Goal: Task Accomplishment & Management: Use online tool/utility

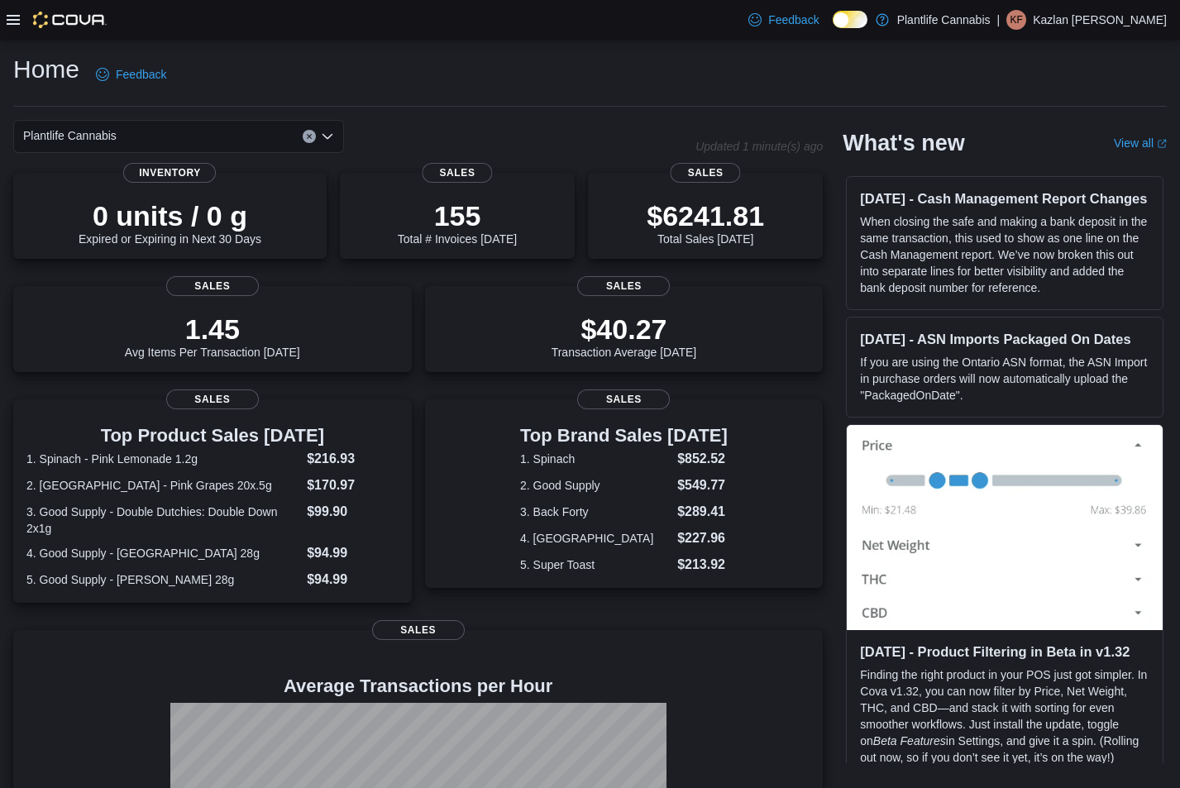
click at [11, 24] on icon at bounding box center [13, 20] width 13 height 10
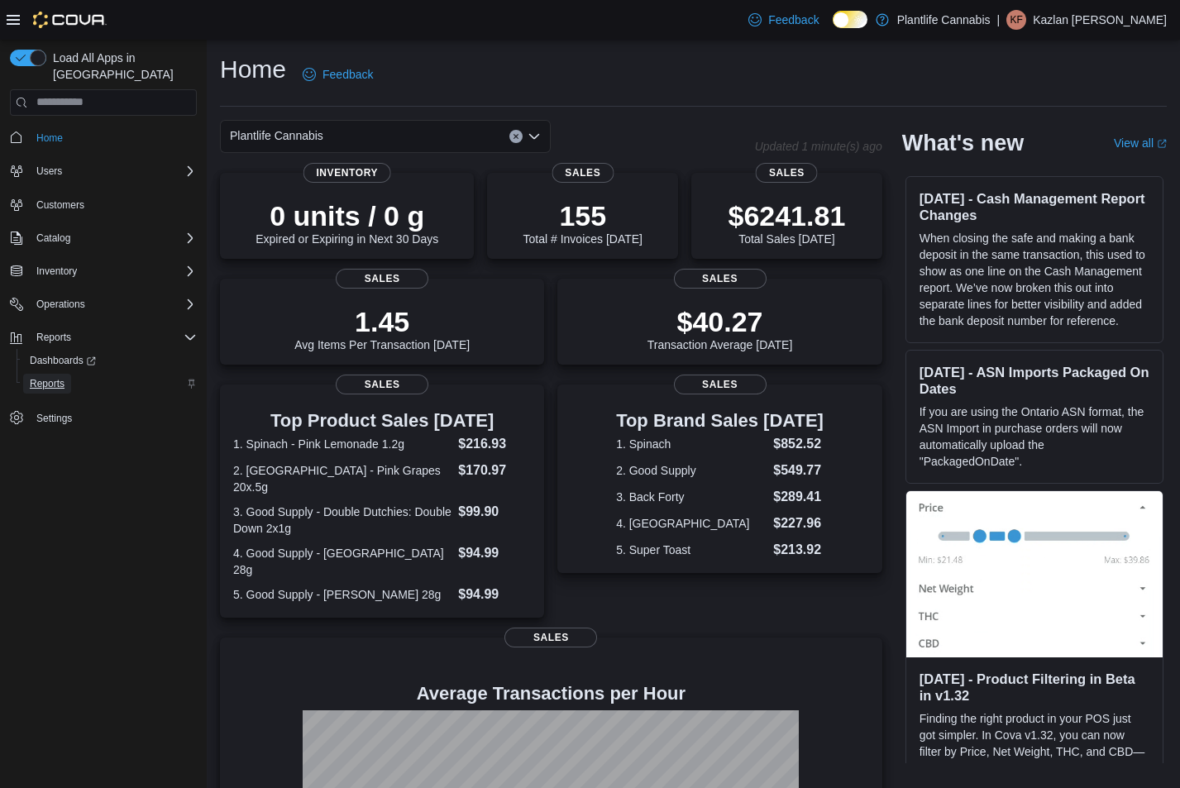
click at [54, 377] on span "Reports" at bounding box center [47, 383] width 35 height 13
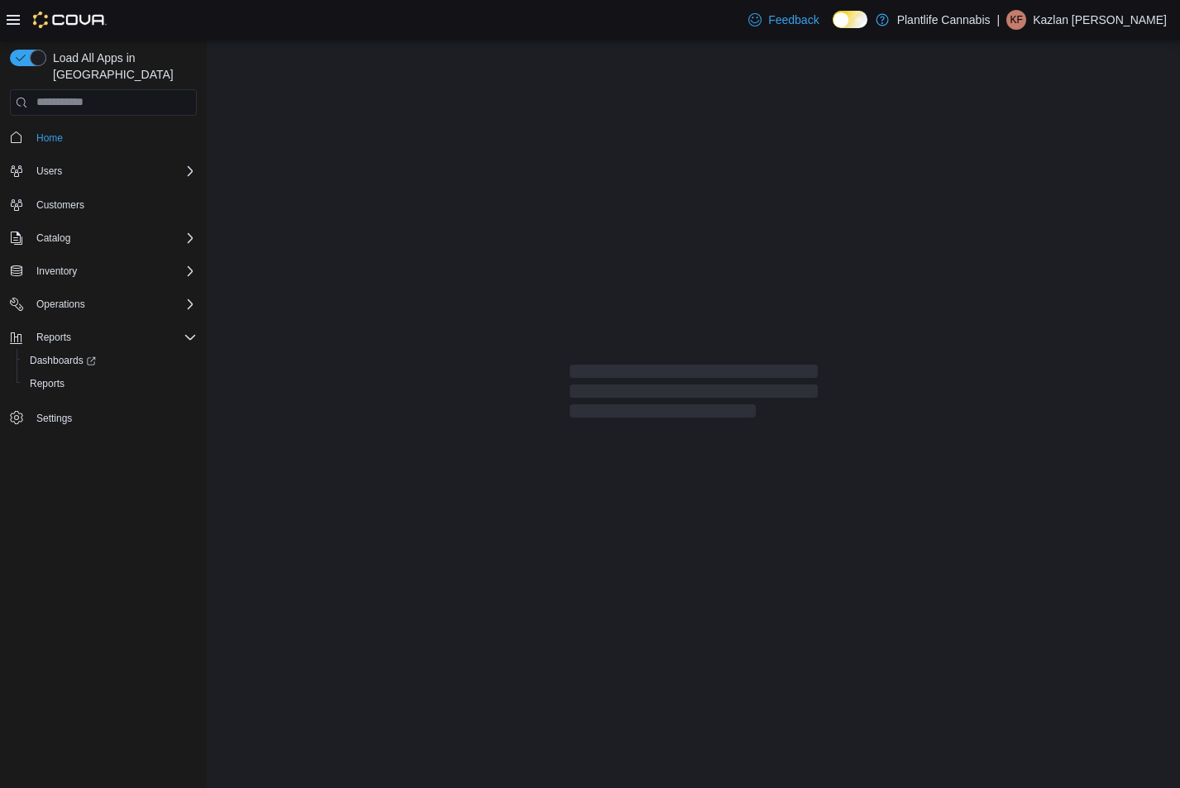
click at [17, 25] on icon at bounding box center [13, 19] width 13 height 13
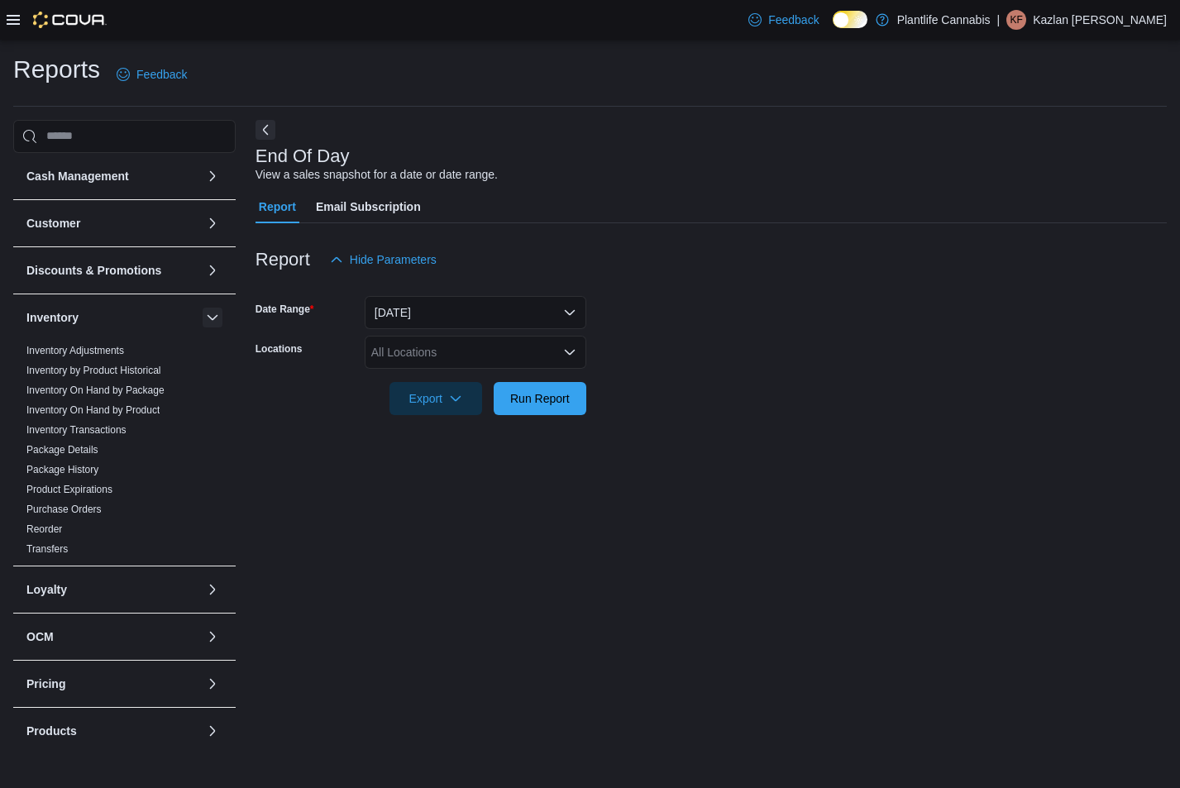
click at [206, 316] on button "button" at bounding box center [213, 318] width 20 height 20
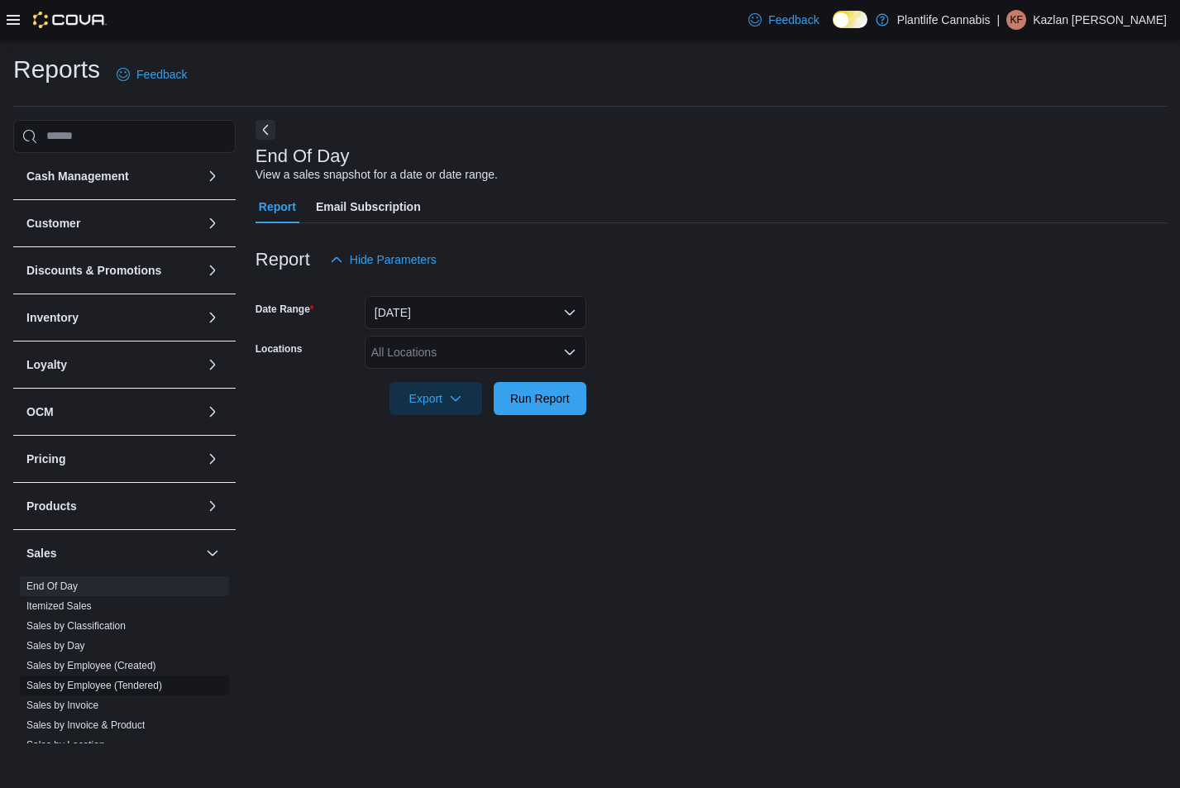
click at [147, 691] on span "Sales by Employee (Tendered)" at bounding box center [94, 685] width 136 height 13
click at [151, 687] on link "Sales by Employee (Tendered)" at bounding box center [94, 686] width 136 height 12
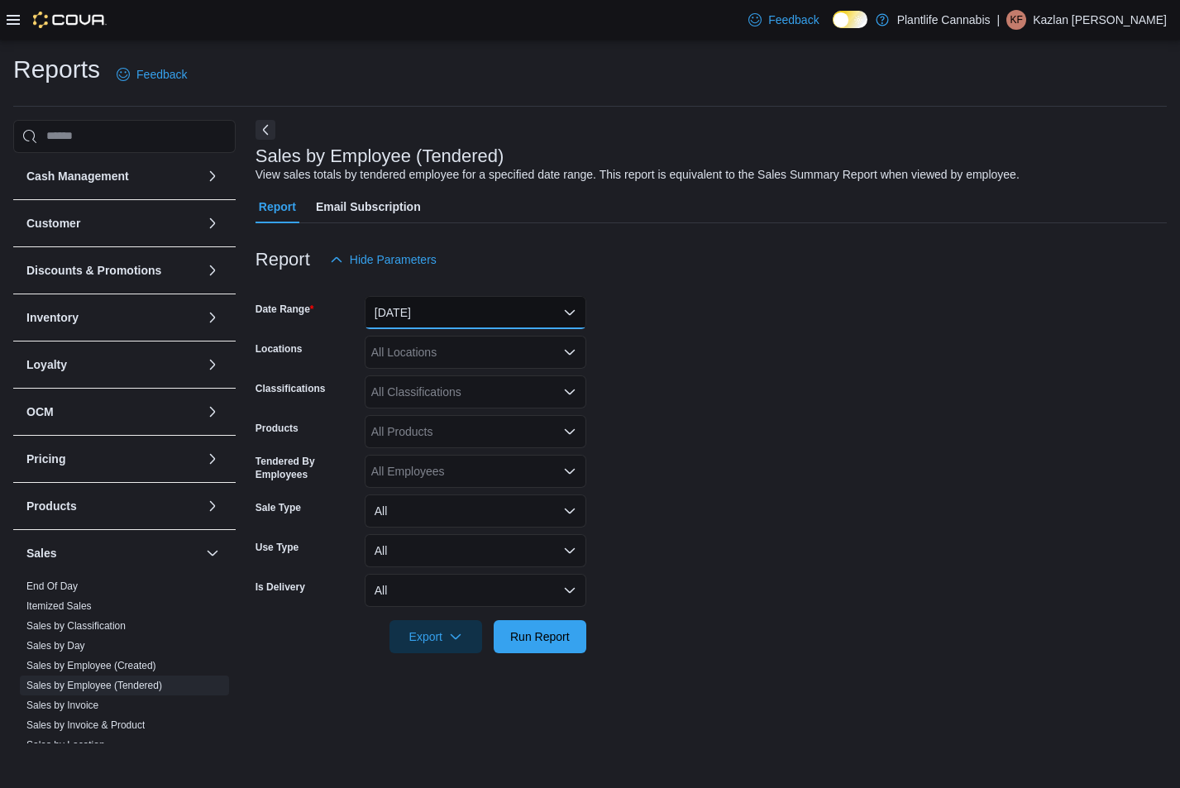
click at [447, 304] on button "[DATE]" at bounding box center [476, 312] width 222 height 33
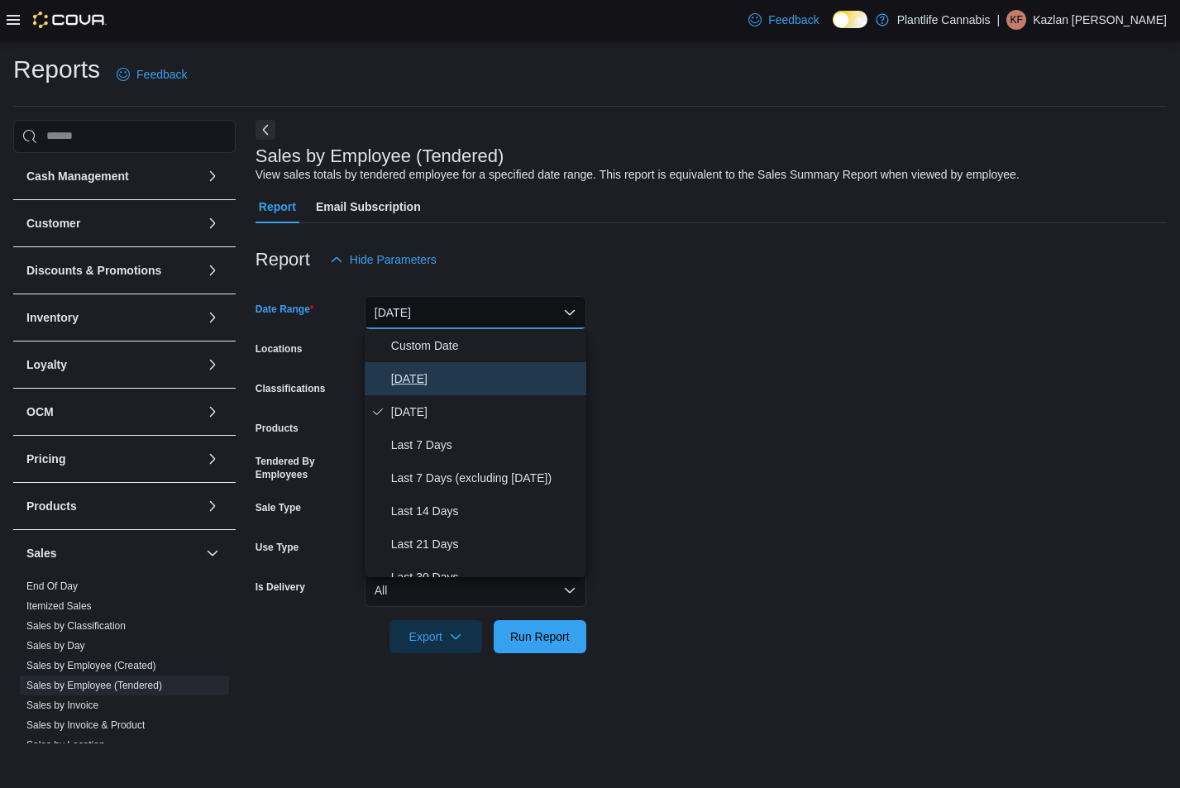
click at [428, 372] on span "[DATE]" at bounding box center [485, 379] width 189 height 20
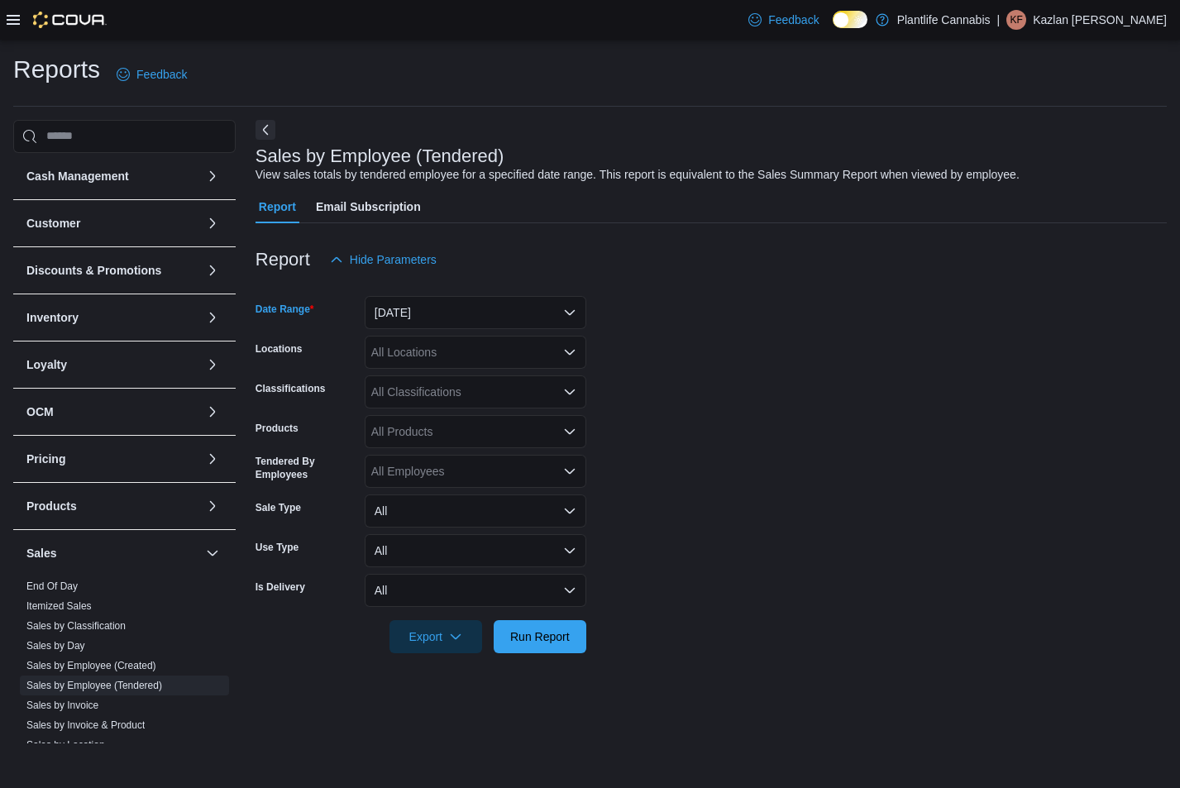
click at [435, 354] on div "All Locations" at bounding box center [476, 352] width 222 height 33
type input "**"
click at [450, 378] on span "St. [PERSON_NAME][GEOGRAPHIC_DATA]" at bounding box center [525, 380] width 233 height 17
click at [670, 361] on form "Date Range [DATE] Locations [GEOGRAPHIC_DATA][PERSON_NAME] Lakes Classification…" at bounding box center [711, 464] width 911 height 377
click at [527, 649] on span "Run Report" at bounding box center [540, 636] width 73 height 33
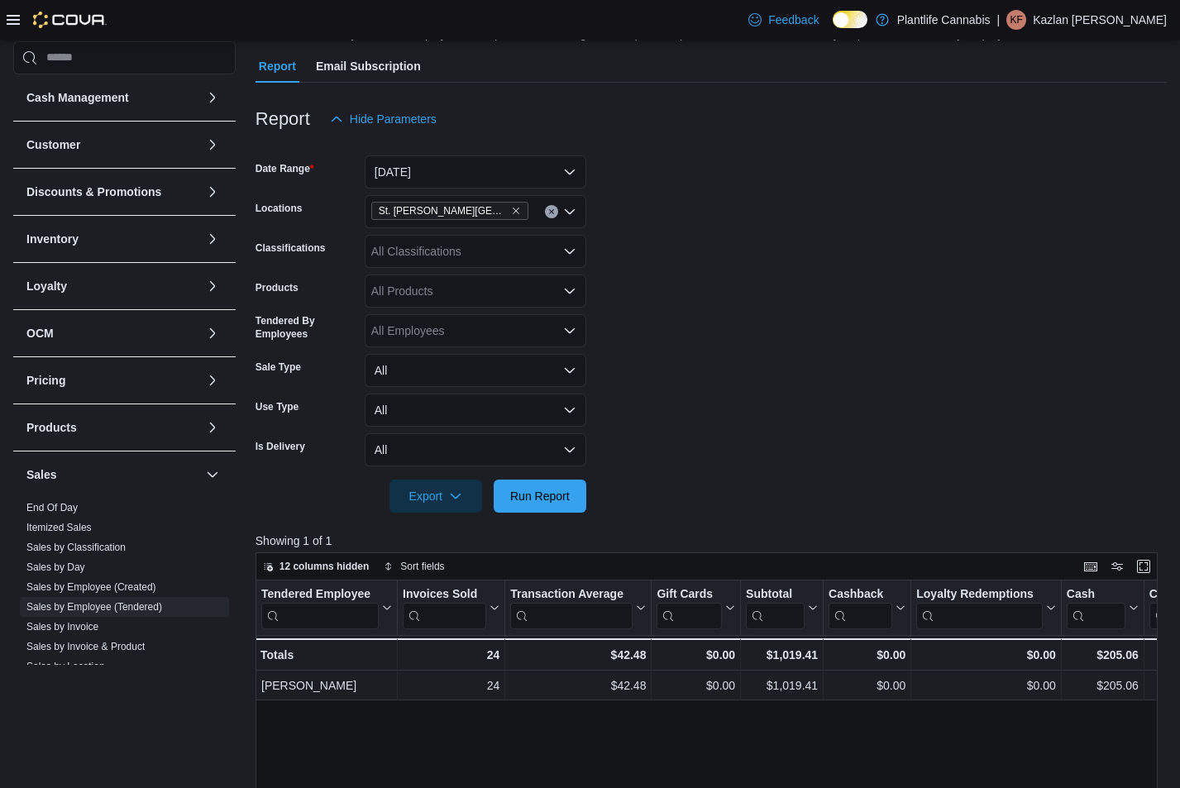
scroll to position [140, 0]
click at [575, 495] on span "Run Report" at bounding box center [540, 496] width 73 height 33
click at [535, 494] on span "Run Report" at bounding box center [540, 496] width 60 height 17
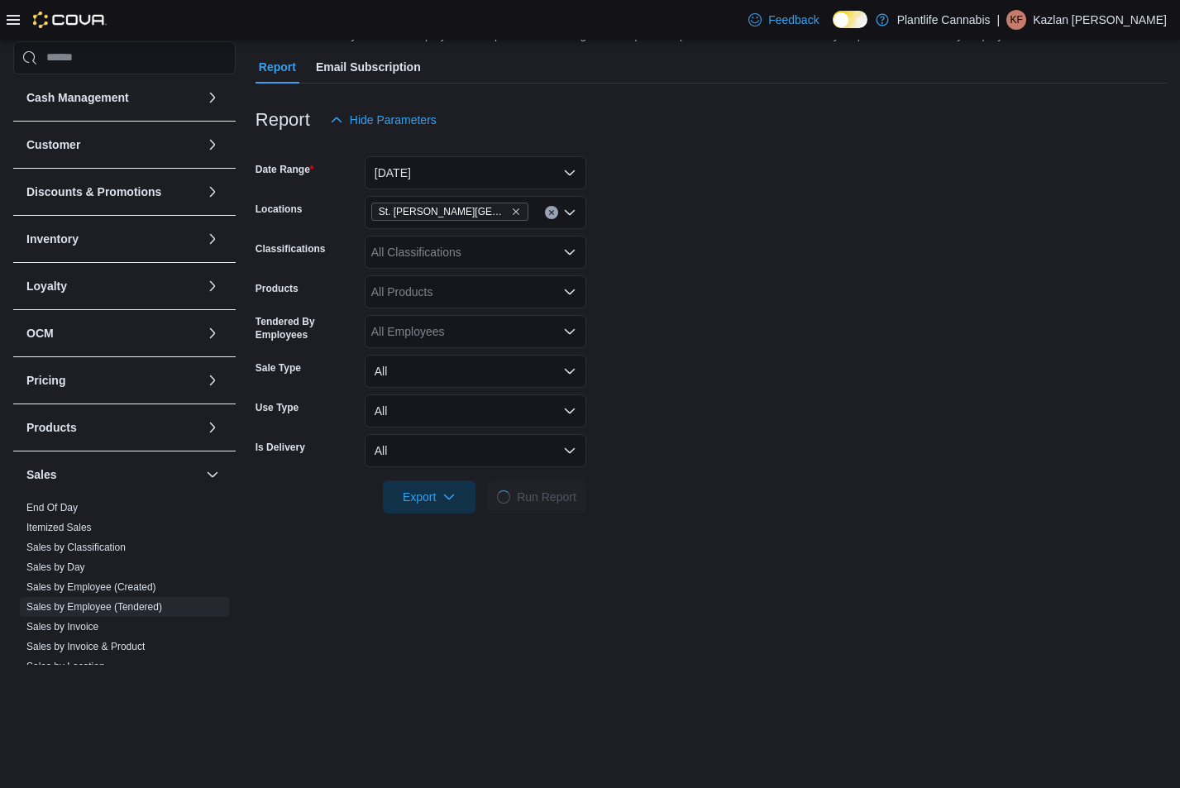
click at [700, 453] on form "Date Range [DATE] Locations [GEOGRAPHIC_DATA][PERSON_NAME] Lakes Classification…" at bounding box center [711, 324] width 911 height 377
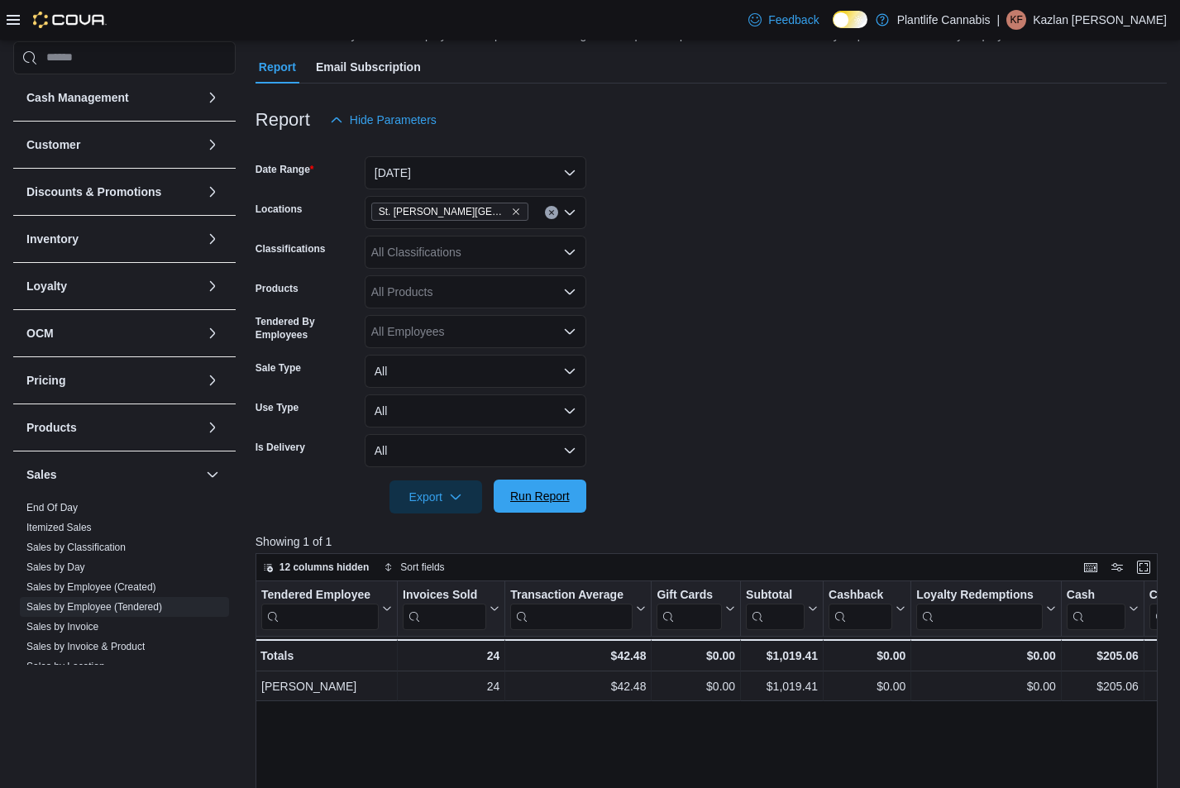
drag, startPoint x: 708, startPoint y: 490, endPoint x: 584, endPoint y: 501, distance: 124.5
click at [704, 490] on form "Date Range [DATE] Locations [GEOGRAPHIC_DATA][PERSON_NAME] Lakes Classification…" at bounding box center [711, 324] width 911 height 377
click at [546, 502] on span "Run Report" at bounding box center [540, 496] width 60 height 17
click at [674, 433] on form "Date Range [DATE] Locations [GEOGRAPHIC_DATA][PERSON_NAME] Lakes Classification…" at bounding box center [711, 324] width 911 height 377
drag, startPoint x: 1039, startPoint y: 234, endPoint x: 500, endPoint y: 492, distance: 597.1
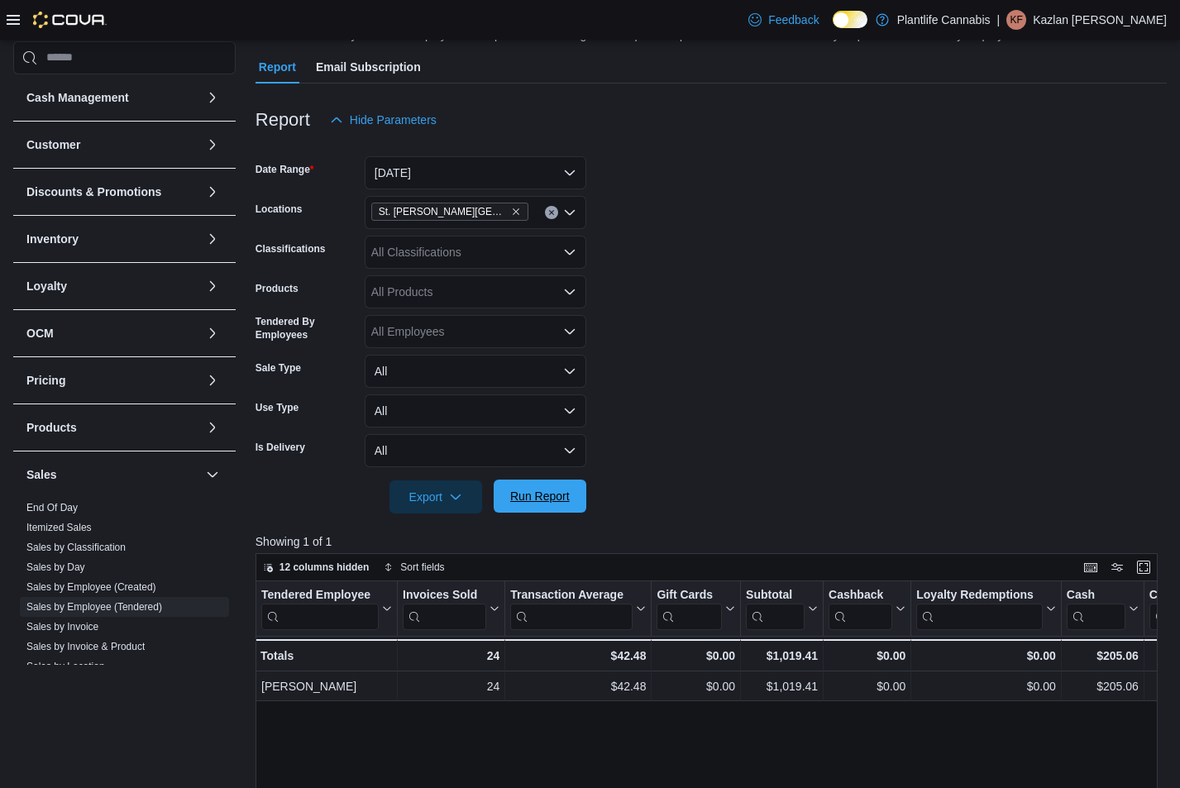
click at [1032, 235] on form "Date Range [DATE] Locations [GEOGRAPHIC_DATA][PERSON_NAME] Lakes Classification…" at bounding box center [711, 324] width 911 height 377
drag, startPoint x: 549, startPoint y: 504, endPoint x: 593, endPoint y: 487, distance: 46.9
click at [549, 504] on span "Run Report" at bounding box center [540, 497] width 60 height 17
